Goal: Information Seeking & Learning: Learn about a topic

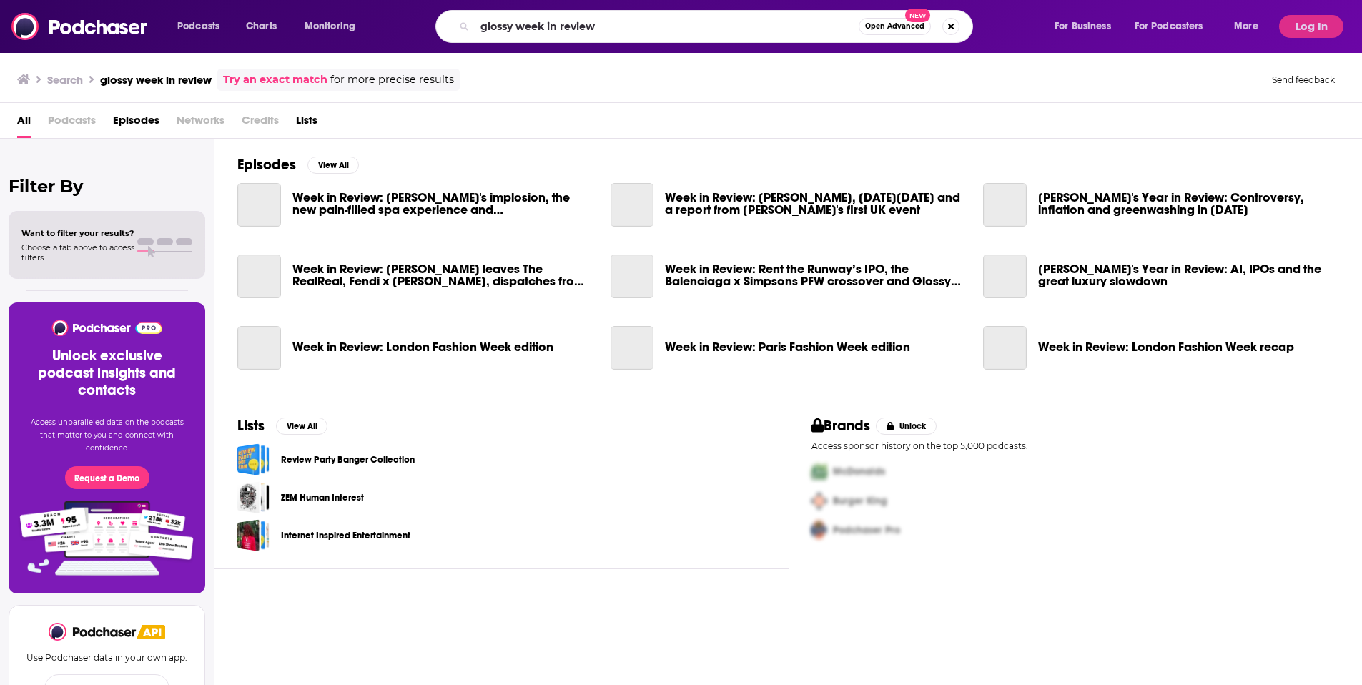
click at [531, 28] on input "glossy week in review" at bounding box center [667, 26] width 384 height 23
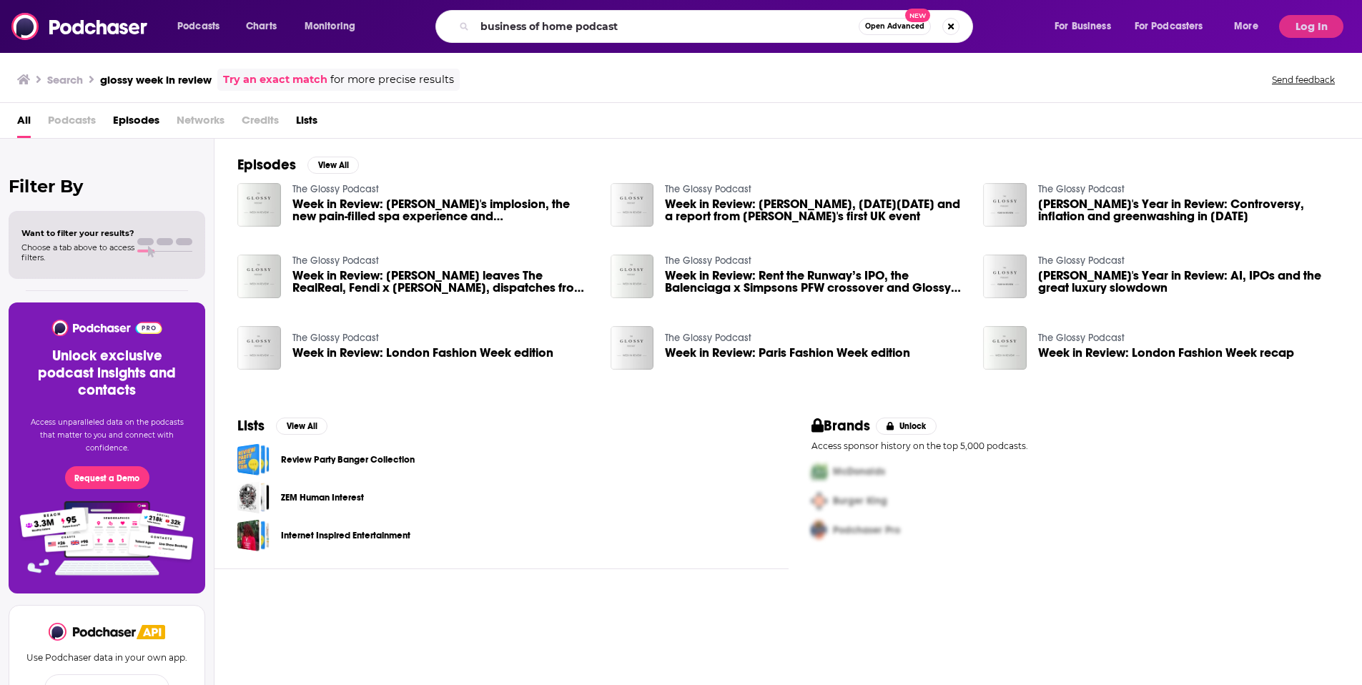
type input "business of home podcast"
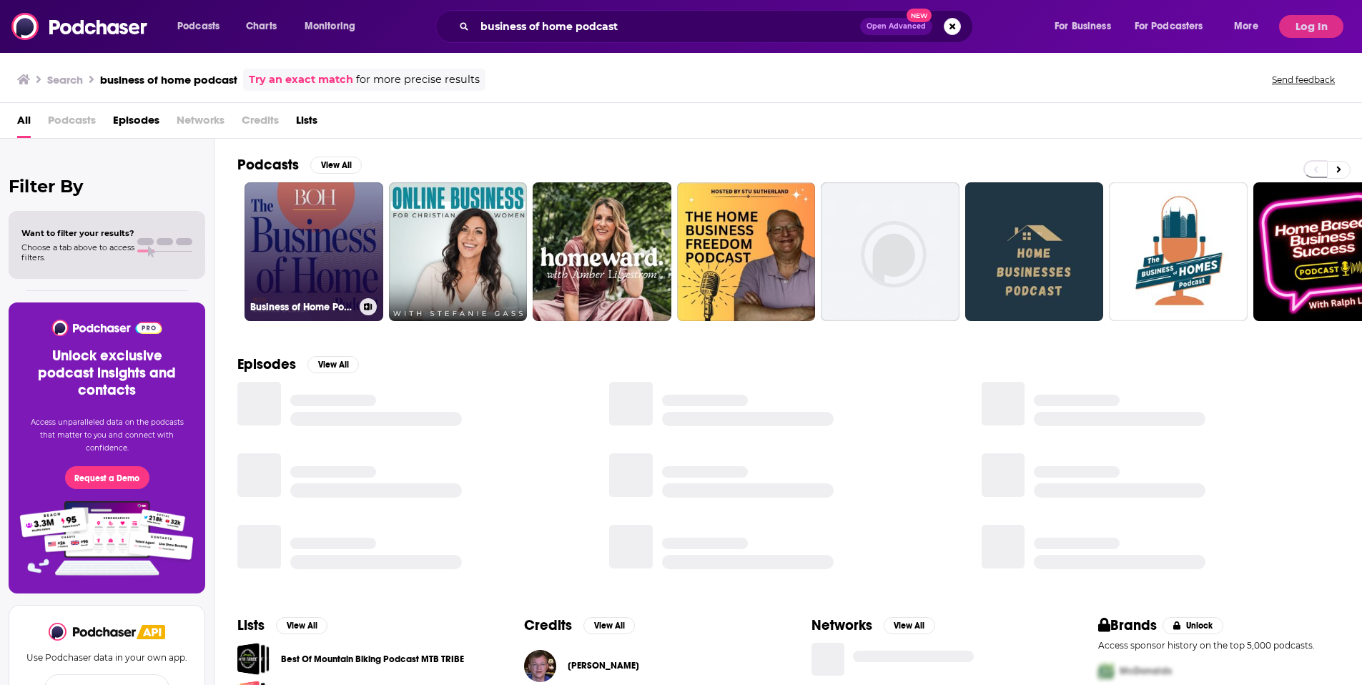
click at [286, 260] on link "Business of Home Podcast" at bounding box center [314, 251] width 139 height 139
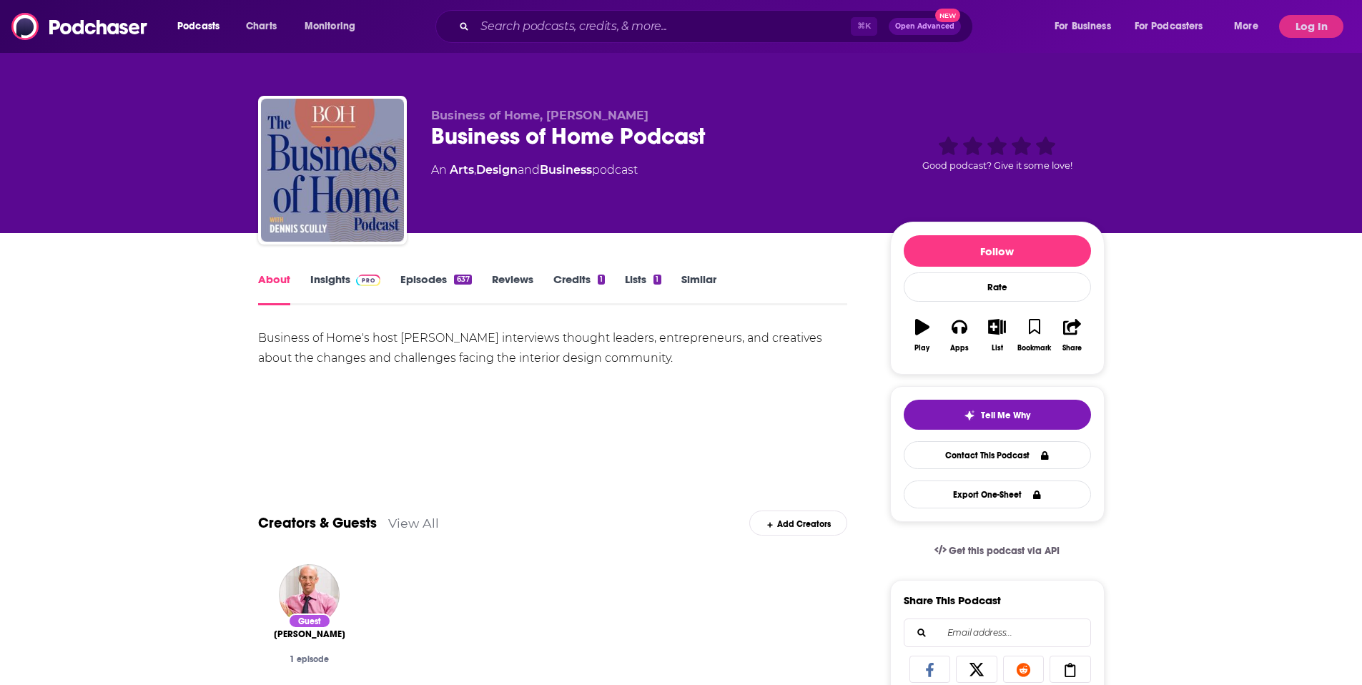
click at [331, 287] on link "Insights" at bounding box center [345, 288] width 71 height 33
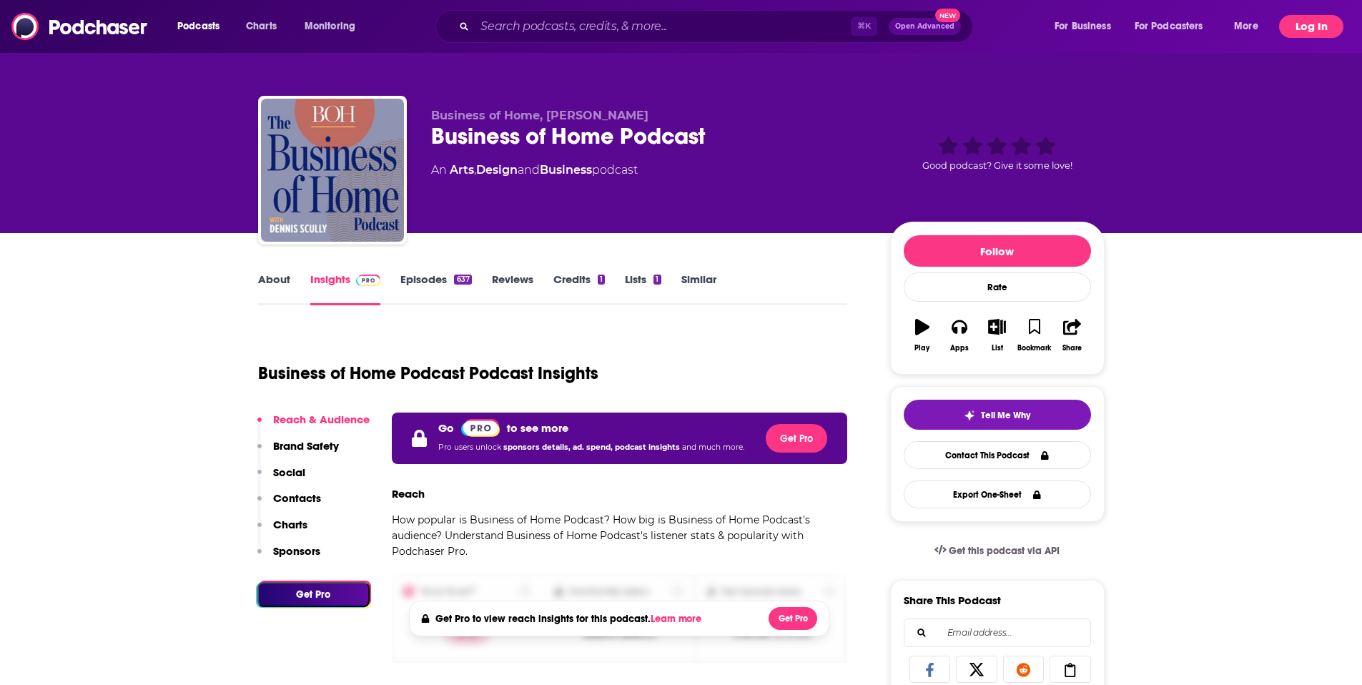
click at [1289, 32] on button "Log In" at bounding box center [1311, 26] width 64 height 23
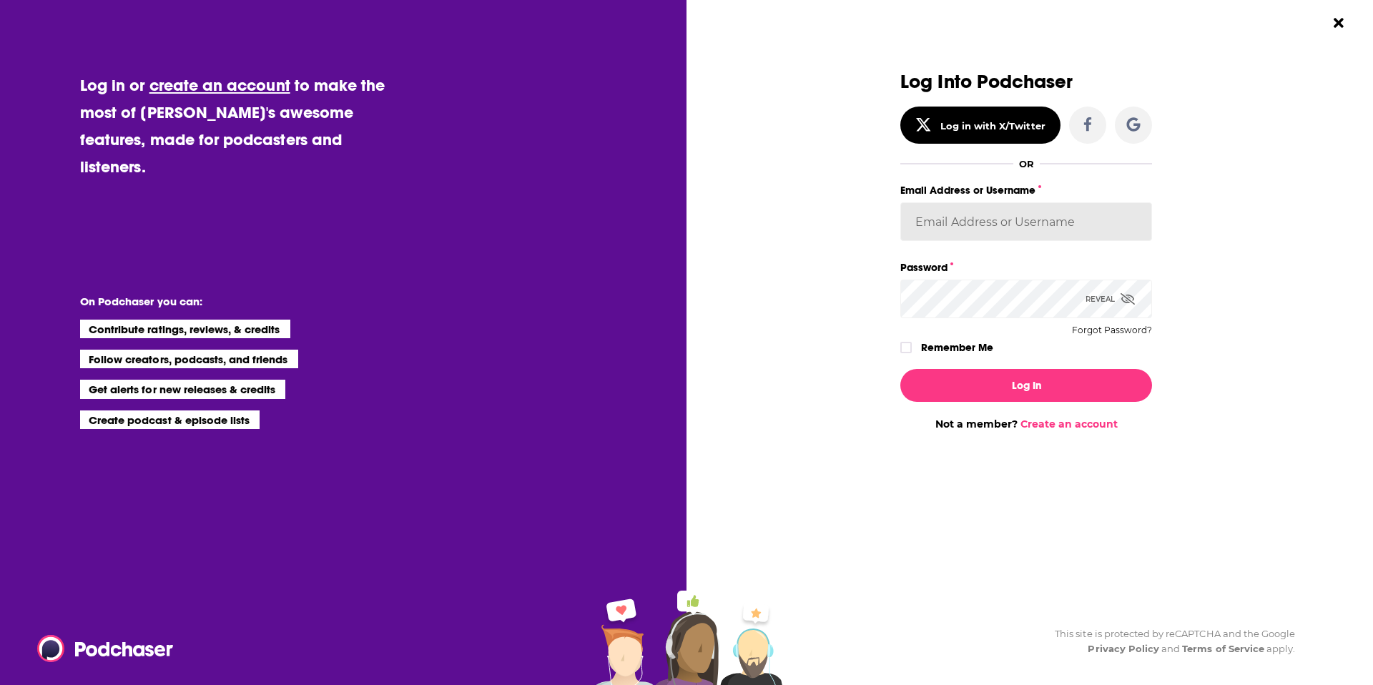
click at [1029, 213] on input "Email Address or Username" at bounding box center [1026, 221] width 252 height 39
type input "[PERSON_NAME]"
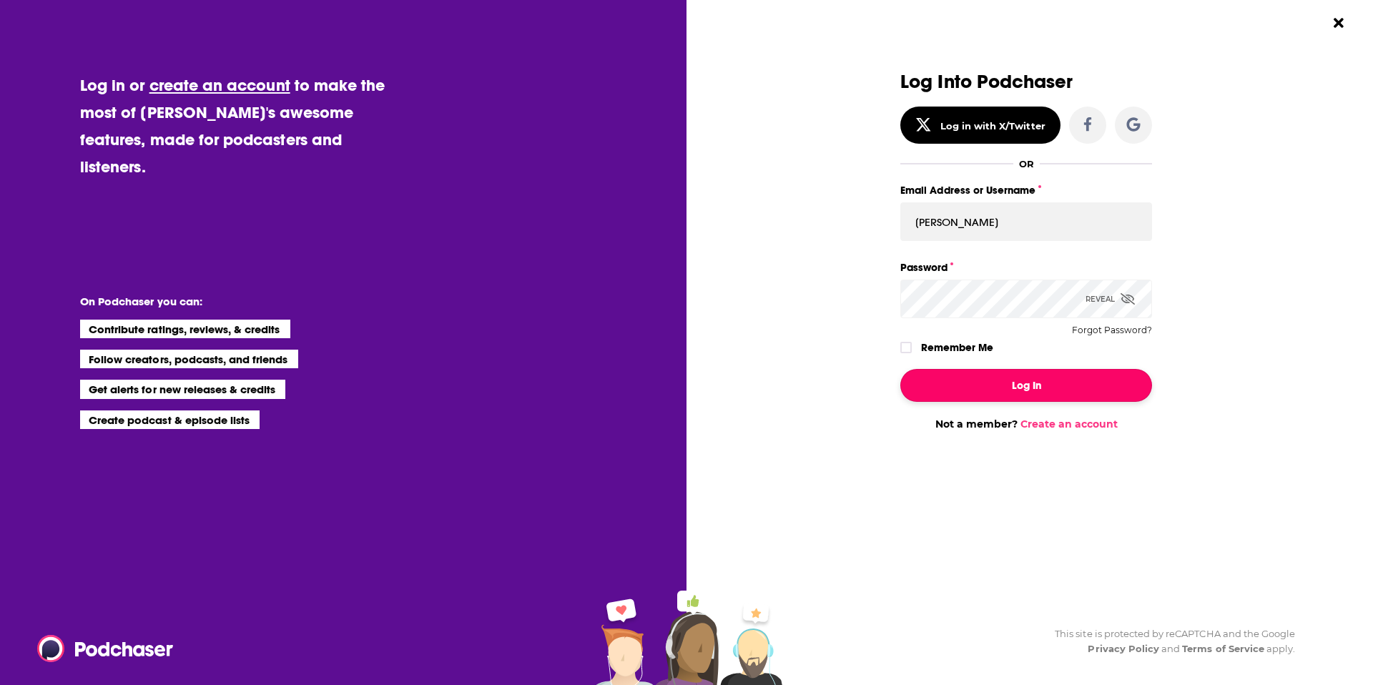
click at [1011, 388] on button "Log In" at bounding box center [1026, 385] width 252 height 33
click at [951, 384] on button "Dialog" at bounding box center [1026, 385] width 252 height 33
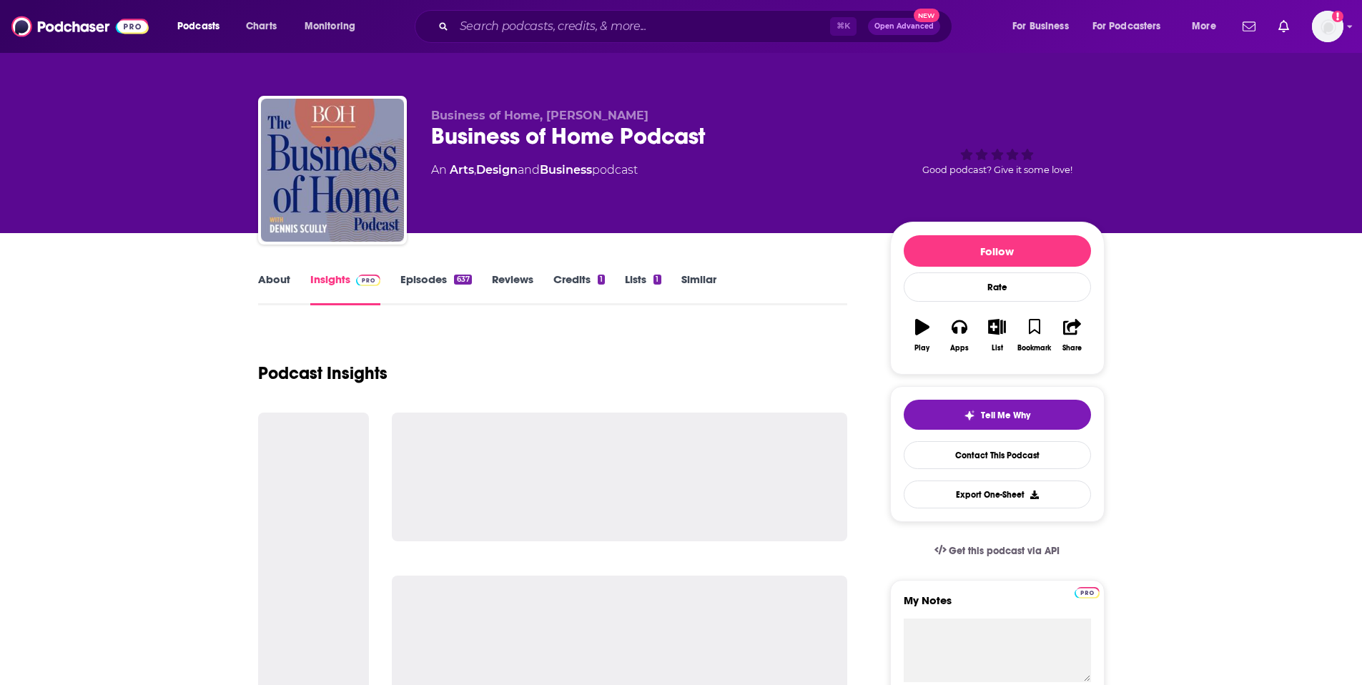
click at [403, 300] on link "Episodes 637" at bounding box center [435, 288] width 71 height 33
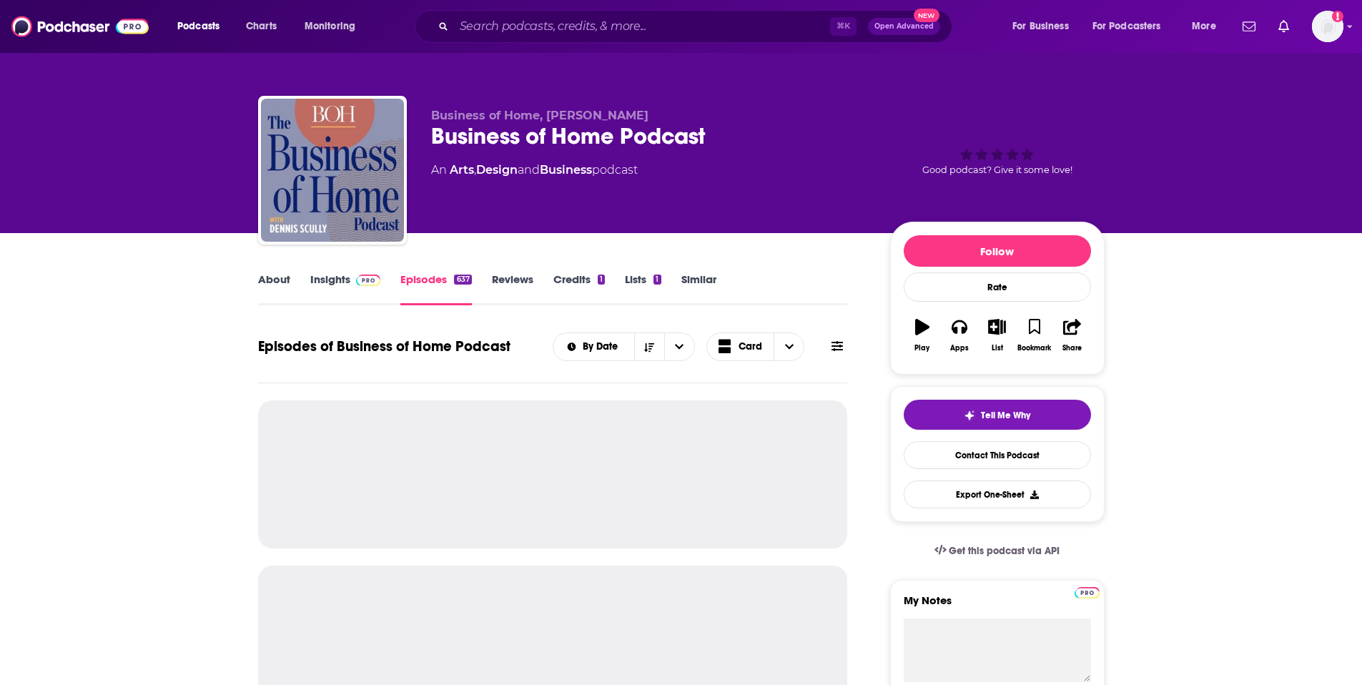
click at [334, 284] on link "Insights" at bounding box center [345, 288] width 71 height 33
